Goal: Find specific page/section: Find specific page/section

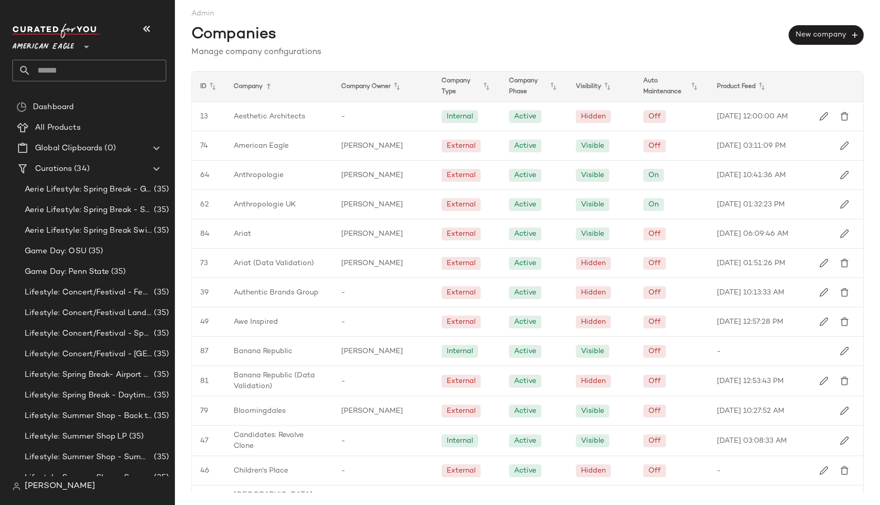
scroll to position [49, 0]
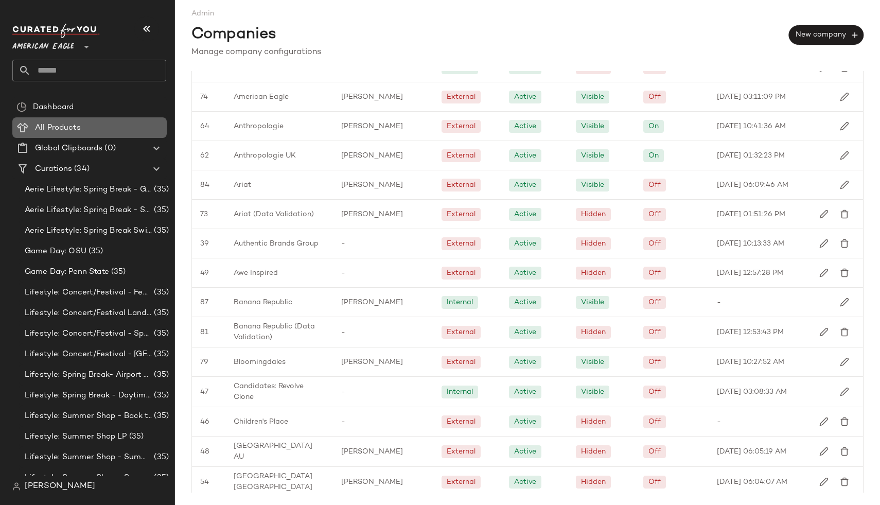
click at [51, 135] on Products "All Products" at bounding box center [89, 127] width 154 height 21
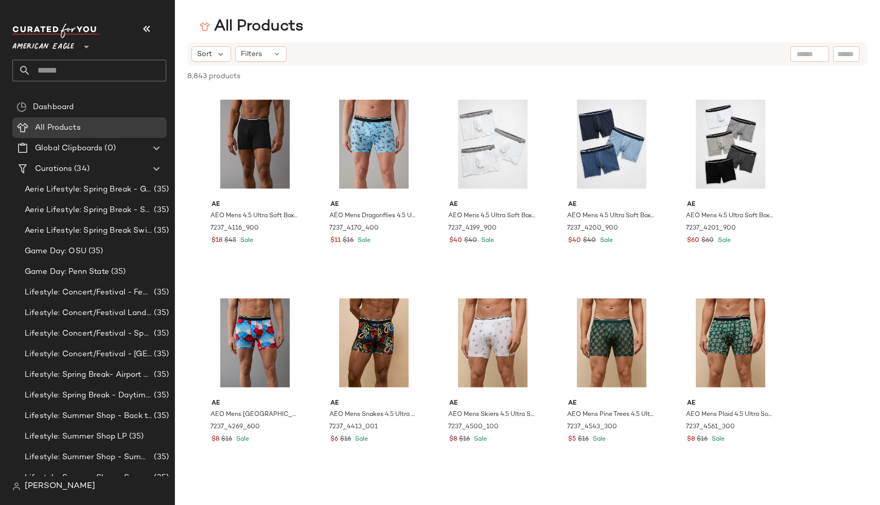
click at [56, 48] on span "American Eagle" at bounding box center [43, 44] width 62 height 19
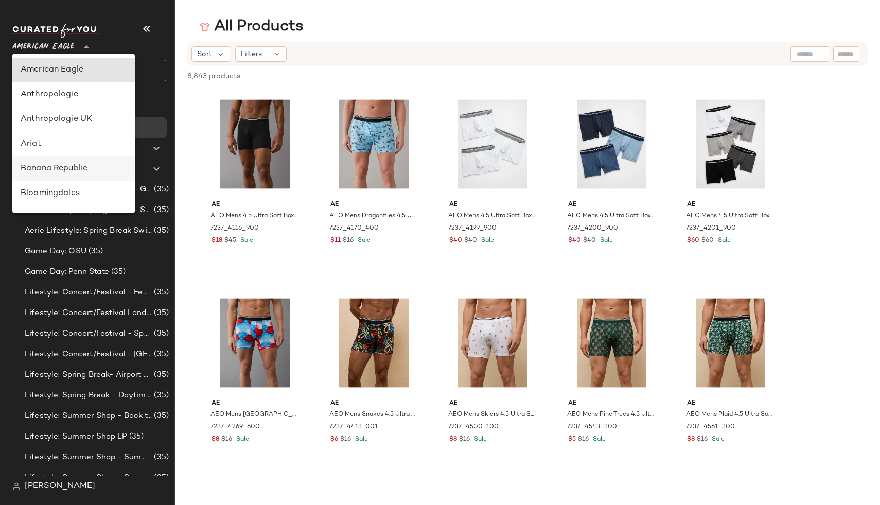
type input "**"
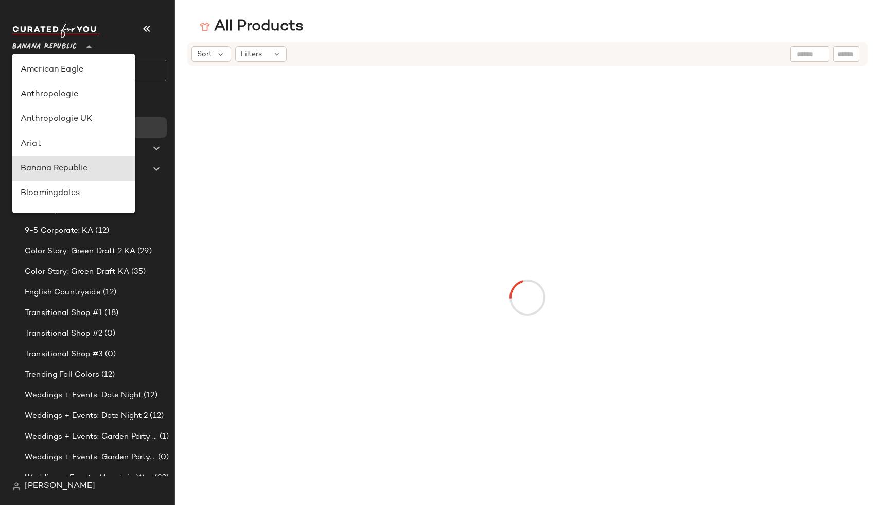
click at [71, 167] on div "Banana Republic" at bounding box center [74, 169] width 106 height 12
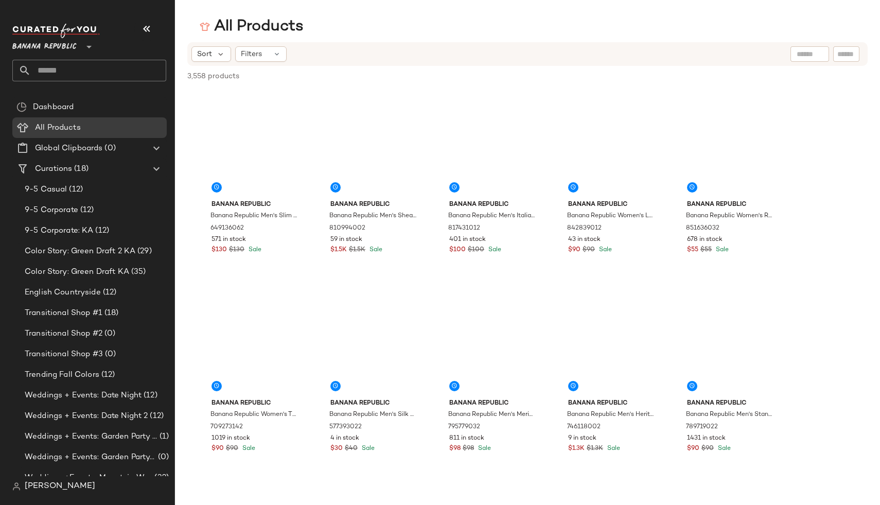
click at [381, 57] on div "Sort Filters" at bounding box center [461, 53] width 539 height 15
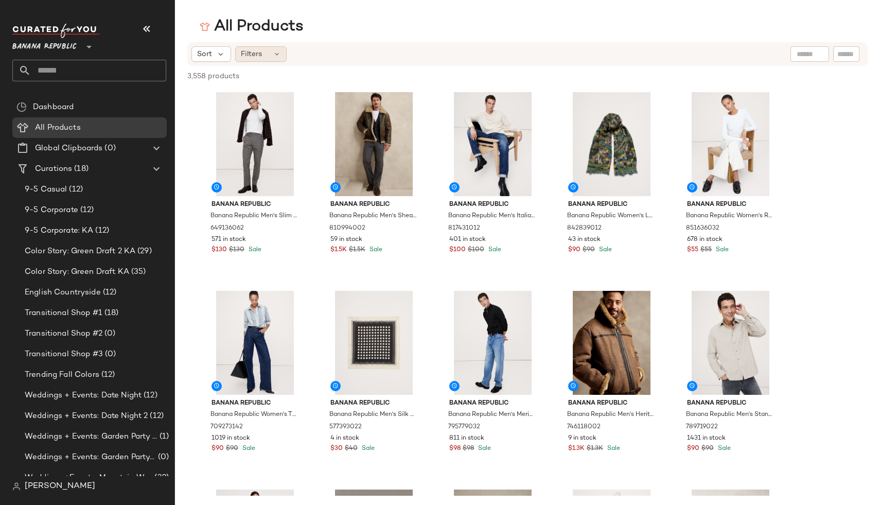
click at [256, 51] on span "Filters" at bounding box center [251, 54] width 21 height 11
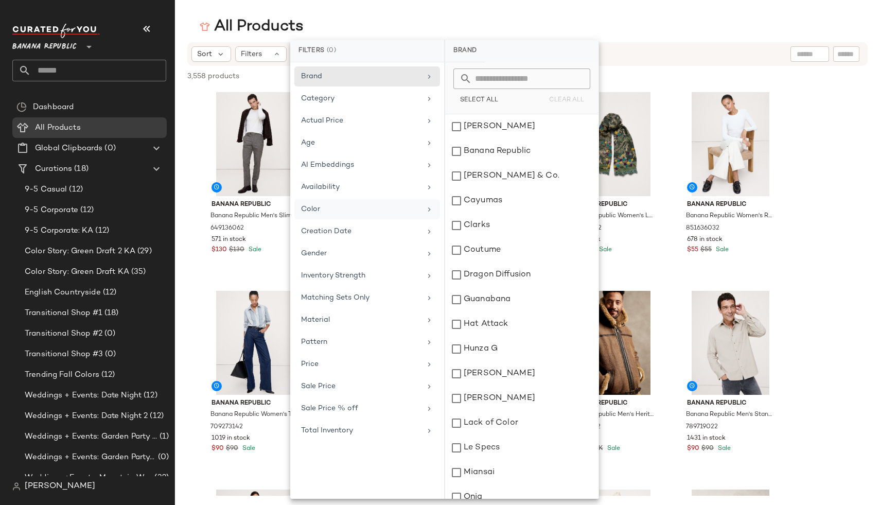
click at [351, 221] on div "Color" at bounding box center [367, 231] width 146 height 20
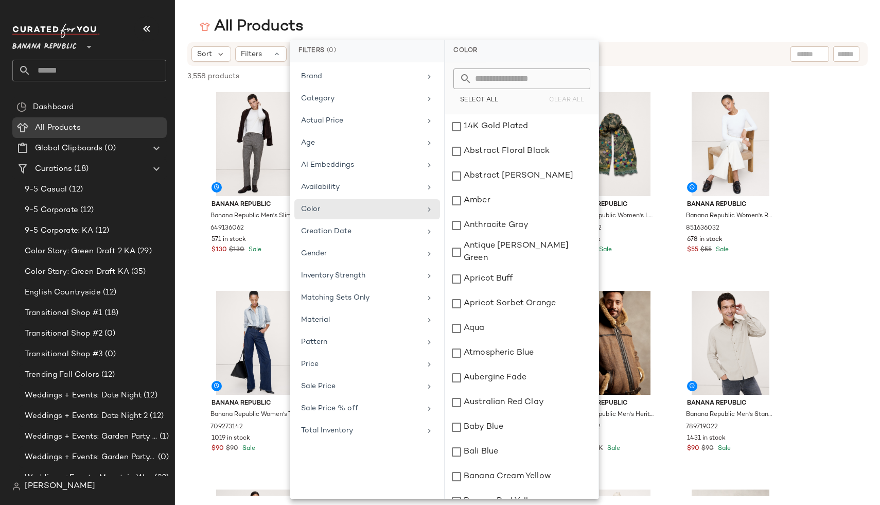
click at [65, 46] on span "Banana Republic" at bounding box center [44, 44] width 64 height 19
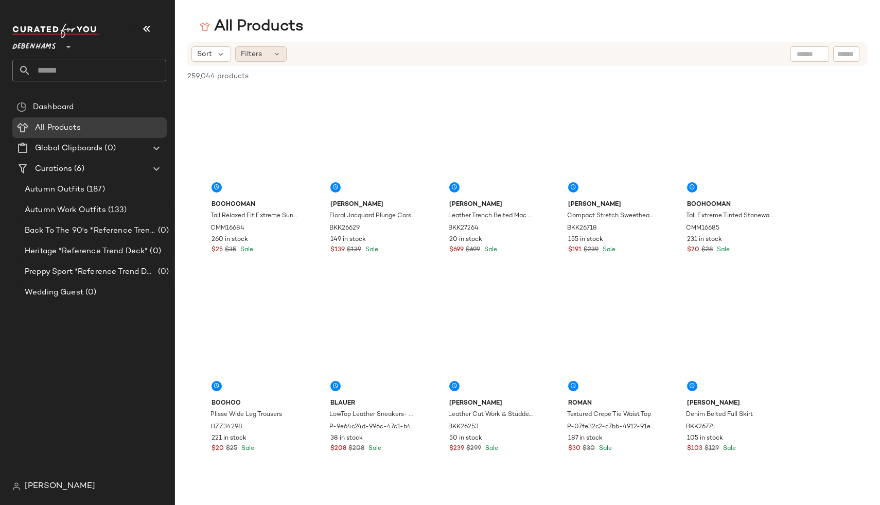
type input "**"
click at [271, 55] on div "Filters" at bounding box center [260, 53] width 51 height 15
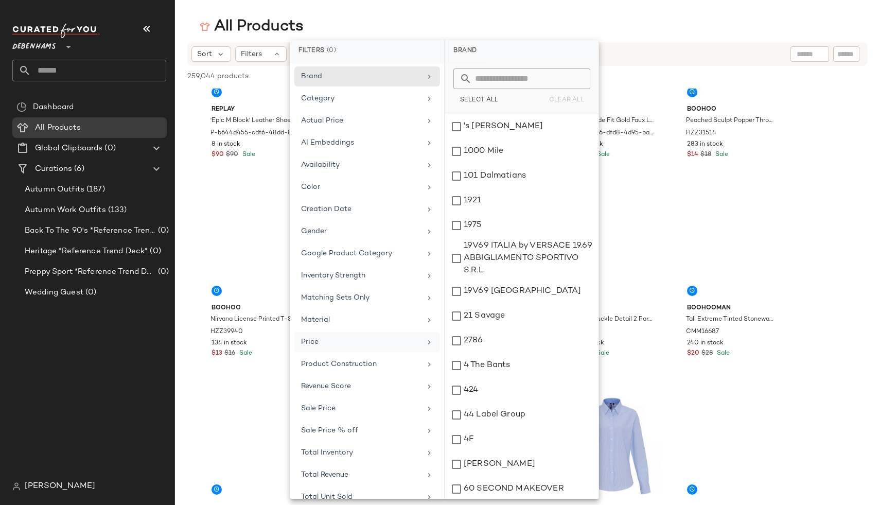
scroll to position [37, 0]
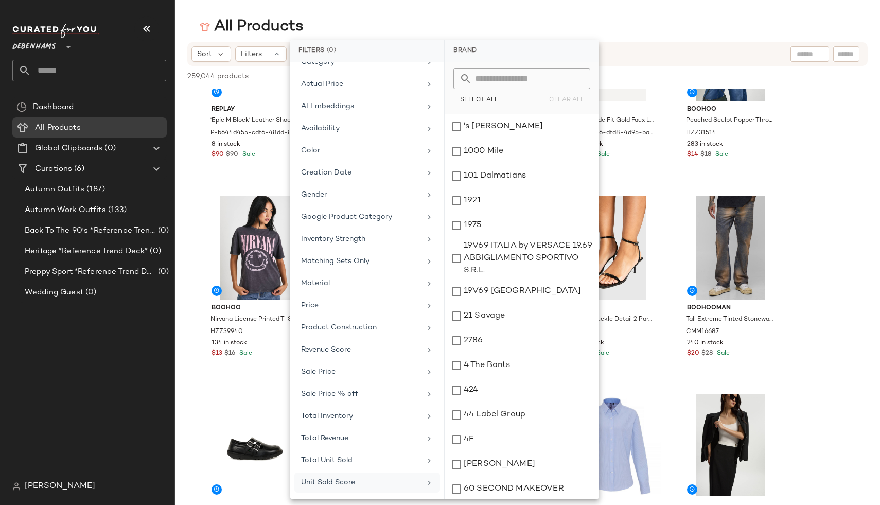
click at [328, 482] on span "Unit Sold Score" at bounding box center [328, 483] width 54 height 8
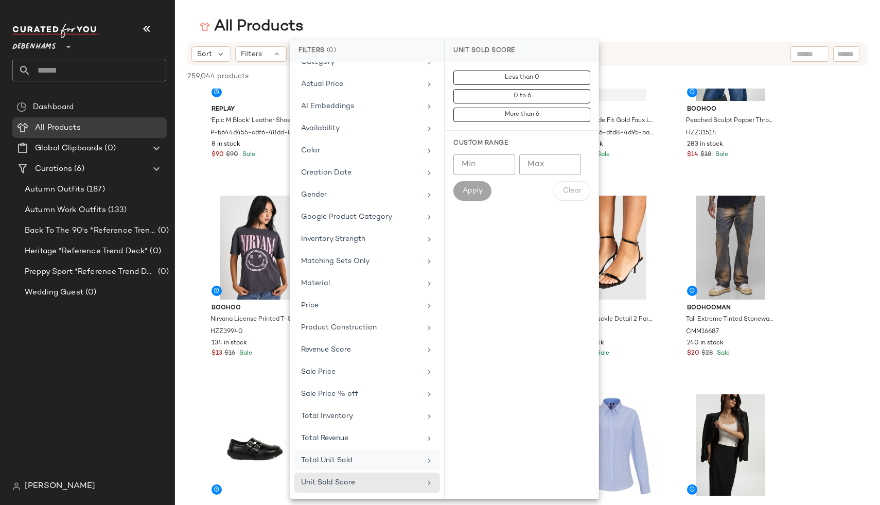
click at [326, 459] on span "Total Unit Sold" at bounding box center [326, 461] width 51 height 8
click at [318, 436] on span "Total Revenue" at bounding box center [324, 439] width 47 height 8
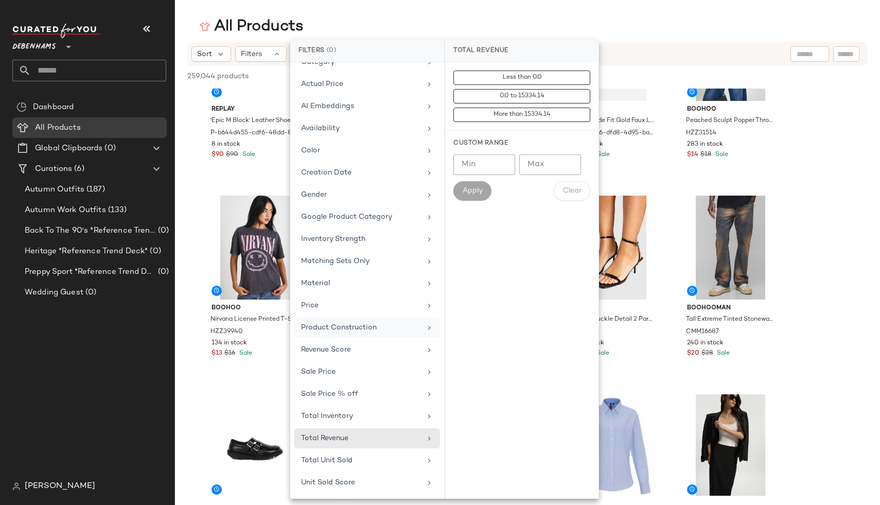
click at [369, 330] on span "Product Construction" at bounding box center [339, 328] width 76 height 8
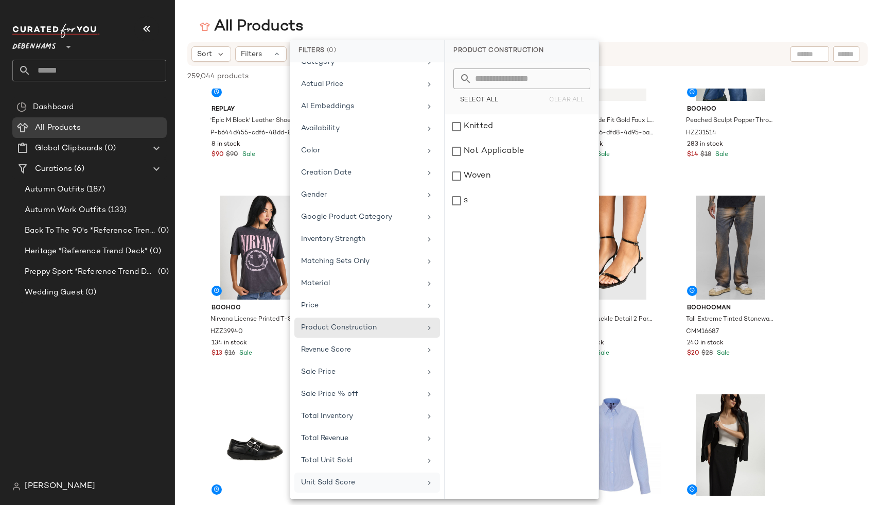
click at [330, 481] on span "Unit Sold Score" at bounding box center [328, 483] width 54 height 8
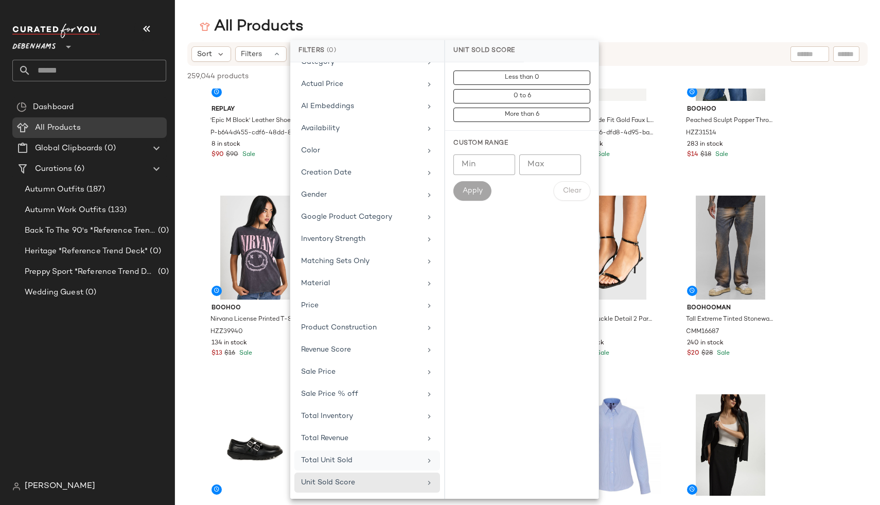
click at [333, 461] on span "Total Unit Sold" at bounding box center [326, 461] width 51 height 8
click at [339, 439] on span "Total Revenue" at bounding box center [324, 439] width 47 height 8
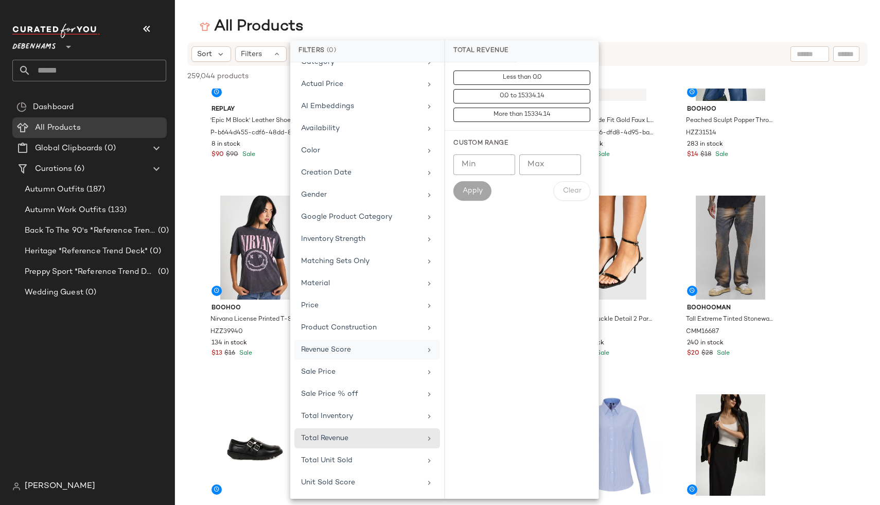
click at [387, 346] on div "Revenue Score" at bounding box center [361, 349] width 120 height 11
click at [135, 354] on div "Dashboard All Products Global Clipboards (0) Curations (6) Autumn Outfits (187)…" at bounding box center [93, 286] width 162 height 379
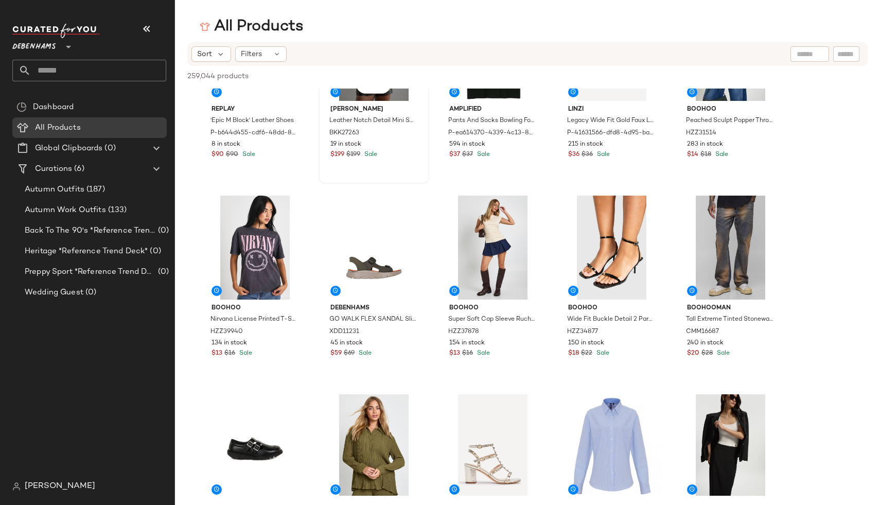
scroll to position [0, 0]
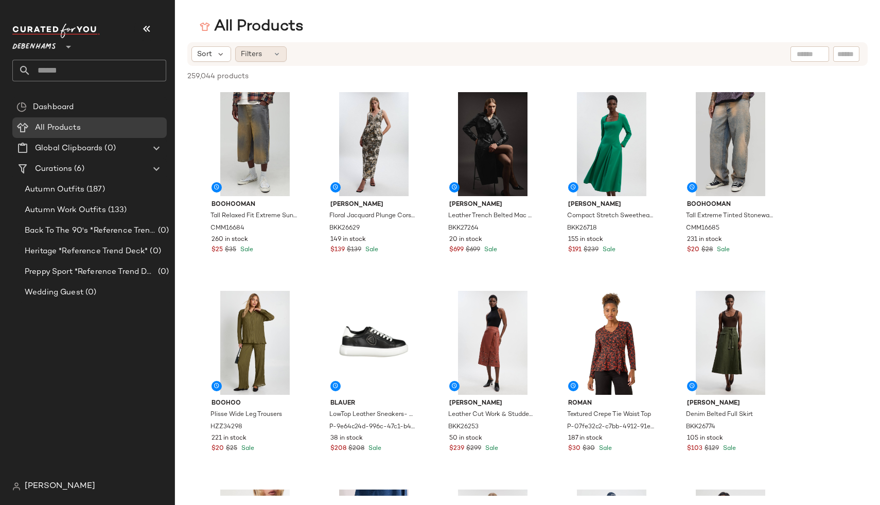
click at [249, 49] on span "Filters" at bounding box center [251, 54] width 21 height 11
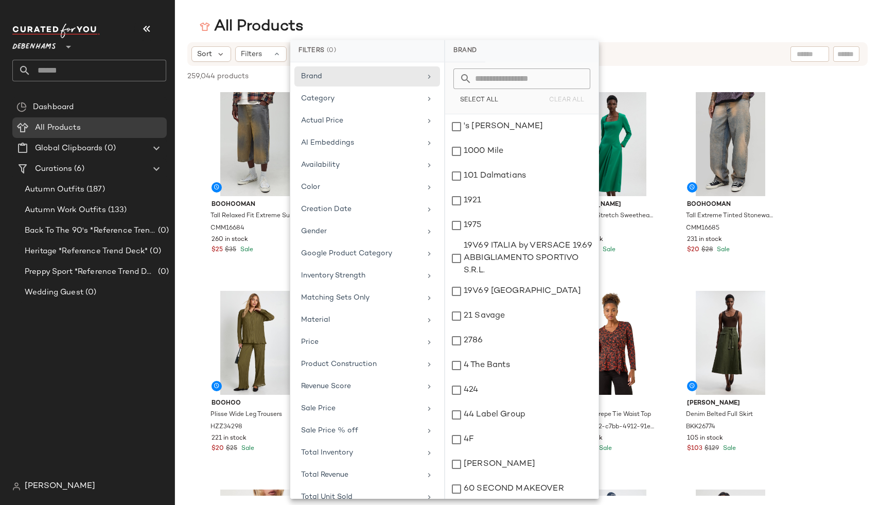
scroll to position [37, 0]
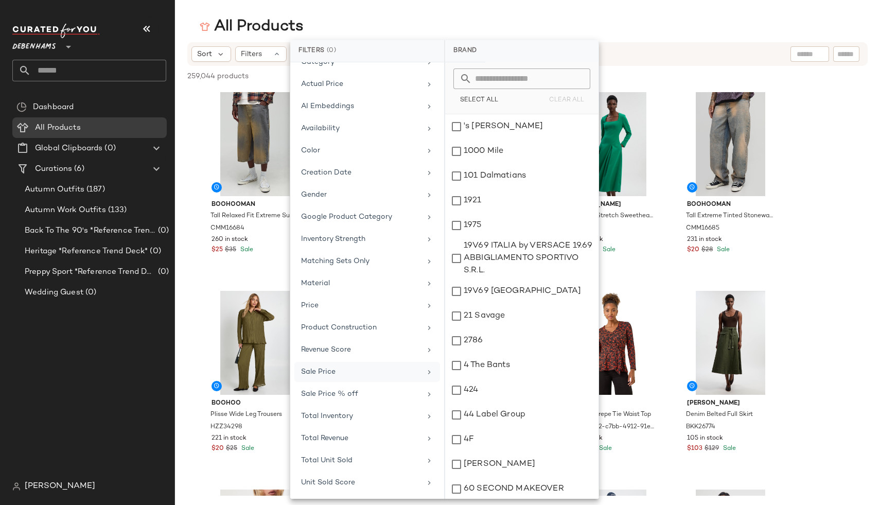
click at [338, 384] on div "Sale Price" at bounding box center [367, 394] width 146 height 20
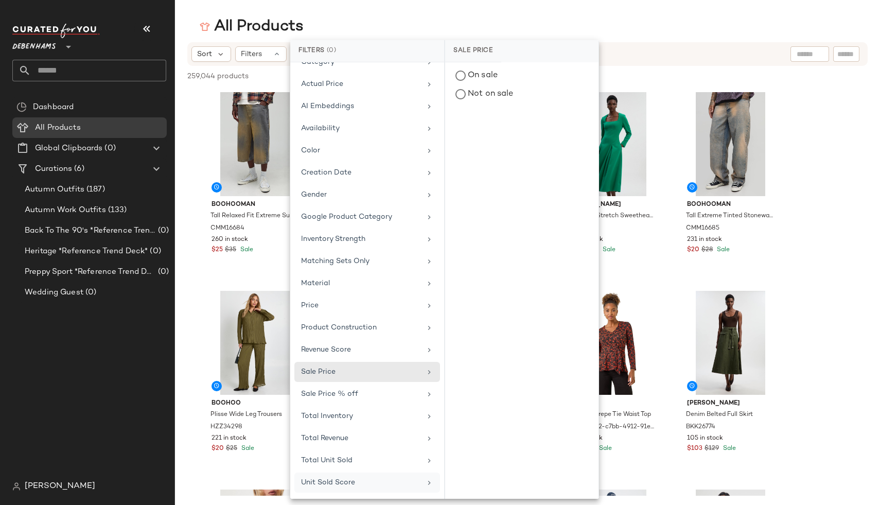
click at [351, 487] on div "Unit Sold Score" at bounding box center [328, 482] width 54 height 11
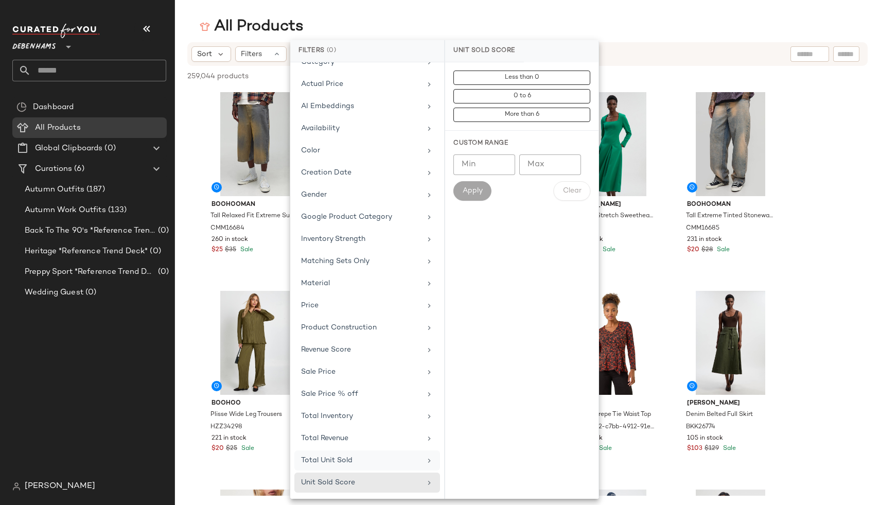
click at [350, 457] on span "Total Unit Sold" at bounding box center [326, 461] width 51 height 8
click at [350, 439] on div "Total Revenue" at bounding box center [361, 438] width 120 height 11
